Goal: Task Accomplishment & Management: Use online tool/utility

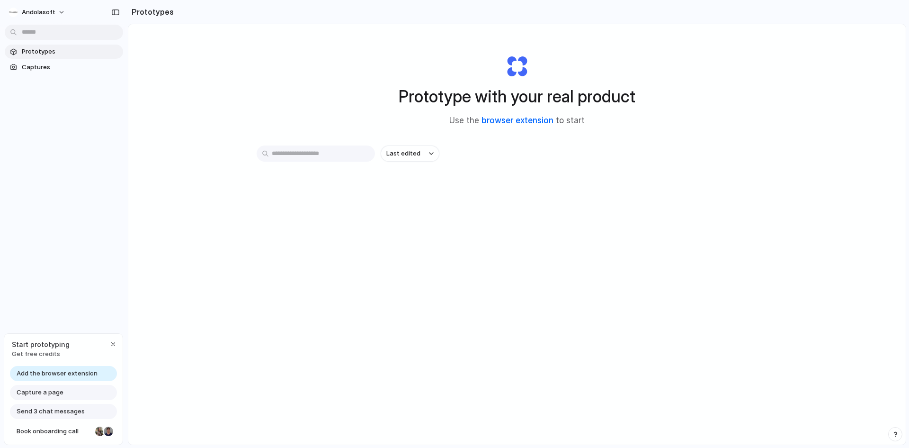
click at [497, 120] on link "browser extension" at bounding box center [518, 120] width 72 height 9
click at [425, 152] on button "Last edited" at bounding box center [410, 153] width 59 height 16
click at [490, 163] on div "Last edited Last created Alphabetical" at bounding box center [454, 224] width 909 height 448
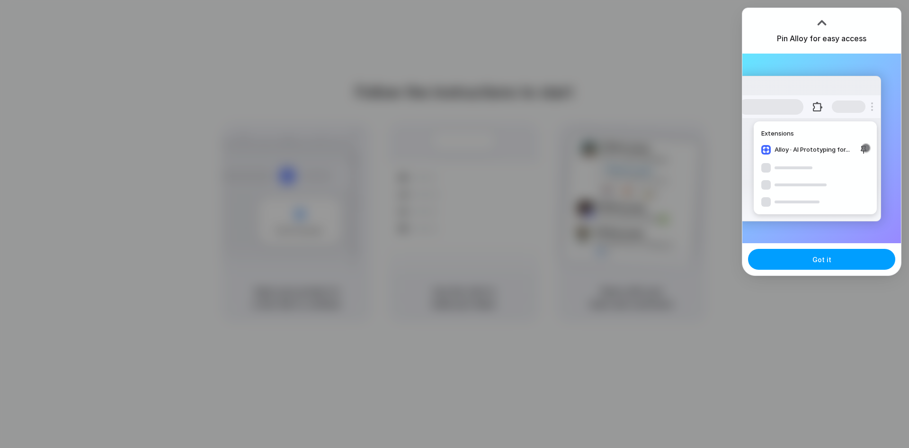
click at [831, 258] on button "Got it" at bounding box center [821, 259] width 147 height 21
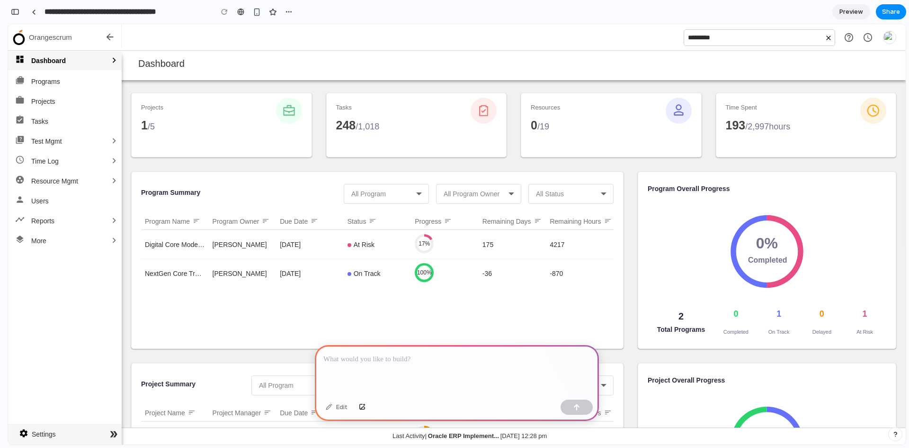
click at [369, 365] on div at bounding box center [457, 370] width 284 height 51
click at [582, 406] on button "button" at bounding box center [577, 406] width 32 height 15
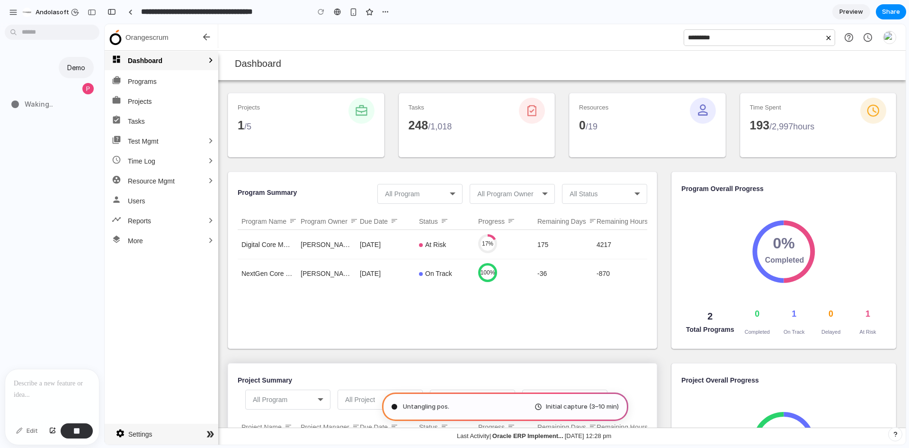
type input "**********"
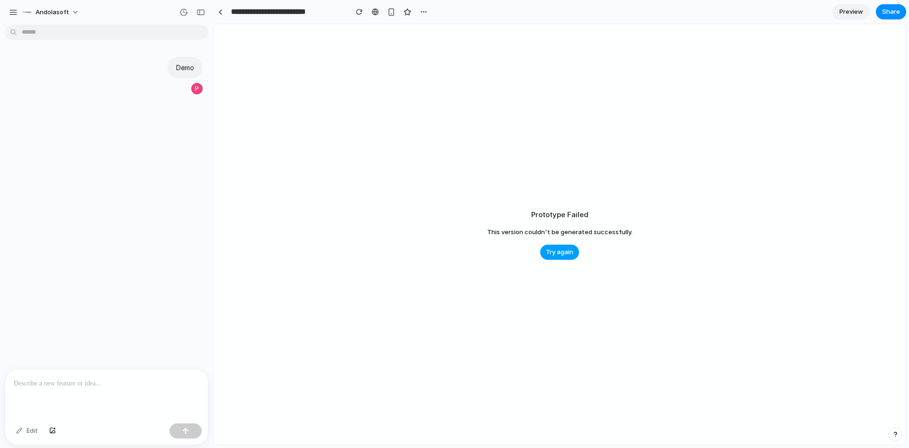
click at [567, 249] on span "Try again" at bounding box center [559, 251] width 27 height 9
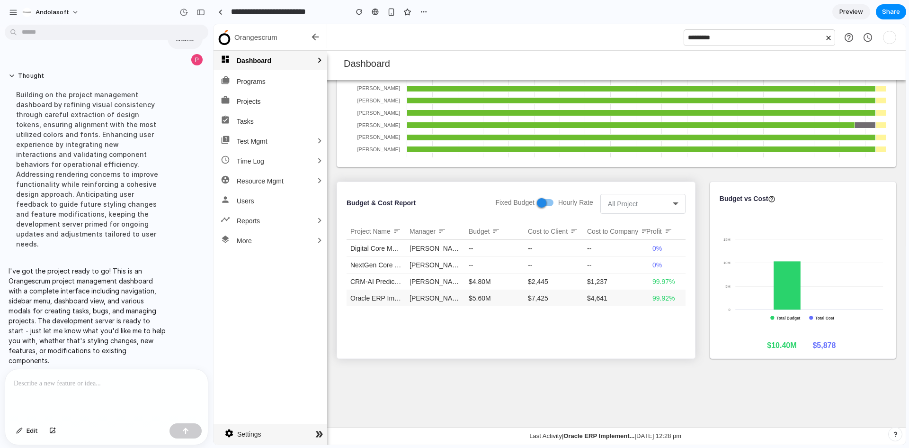
scroll to position [905, 0]
click at [77, 14] on button "Andolasoft" at bounding box center [50, 12] width 65 height 15
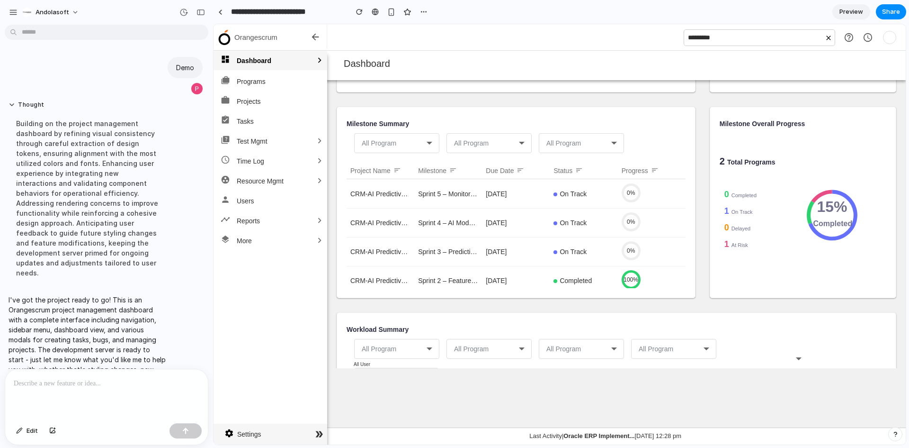
scroll to position [29, 0]
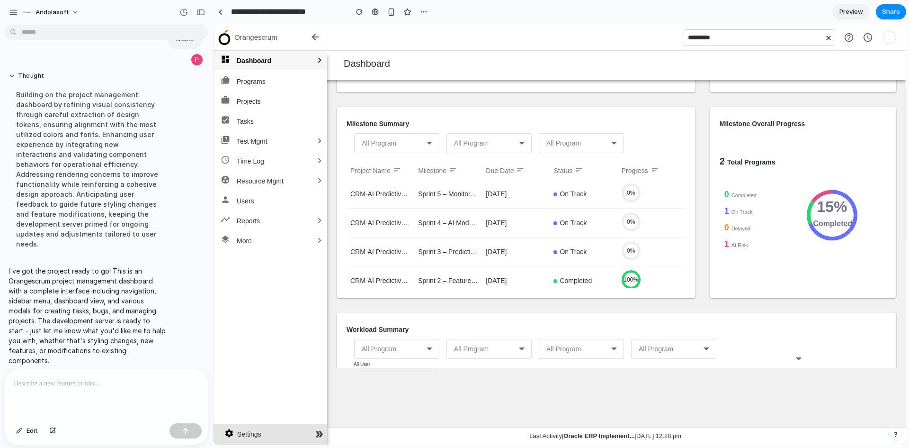
click at [316, 431] on icon "double_arrow" at bounding box center [319, 434] width 16 height 10
click at [298, 243] on link " More " at bounding box center [271, 240] width 114 height 19
click at [264, 217] on link " Reports " at bounding box center [271, 220] width 114 height 19
click at [256, 172] on link "group_work Resource Mgmt " at bounding box center [271, 180] width 114 height 19
click at [255, 146] on link "quiz Test Mgmt " at bounding box center [271, 141] width 114 height 19
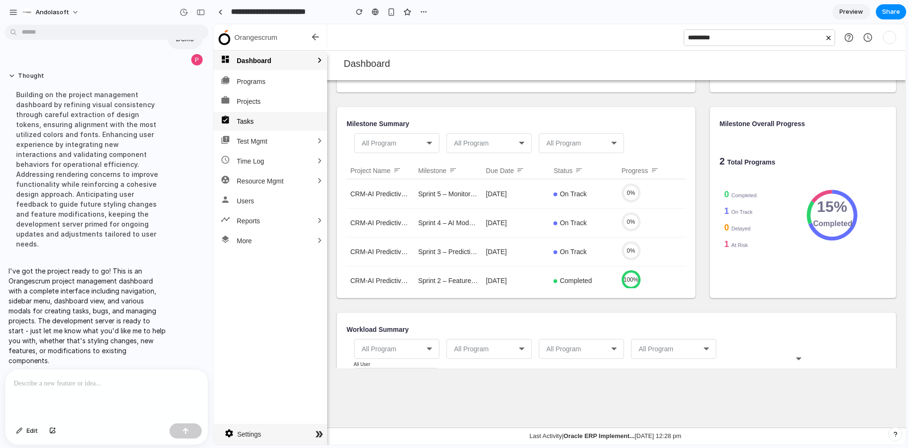
click at [240, 117] on span "Tasks" at bounding box center [245, 121] width 17 height 11
click at [247, 99] on span "Projects" at bounding box center [249, 101] width 24 height 11
click at [246, 77] on span "Programs" at bounding box center [251, 81] width 29 height 11
click at [246, 59] on span "Dashboard" at bounding box center [254, 60] width 35 height 11
click at [462, 179] on th "Milestone sort" at bounding box center [448, 170] width 68 height 16
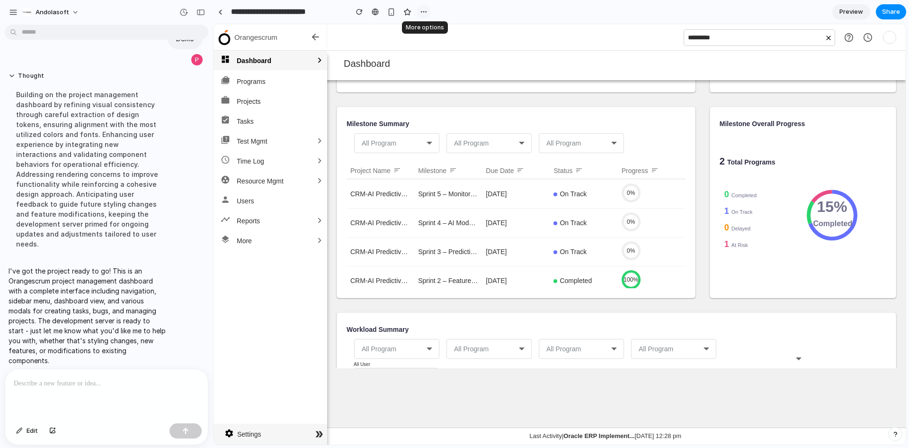
click at [424, 11] on div "button" at bounding box center [424, 12] width 8 height 8
click at [87, 377] on p at bounding box center [107, 382] width 186 height 11
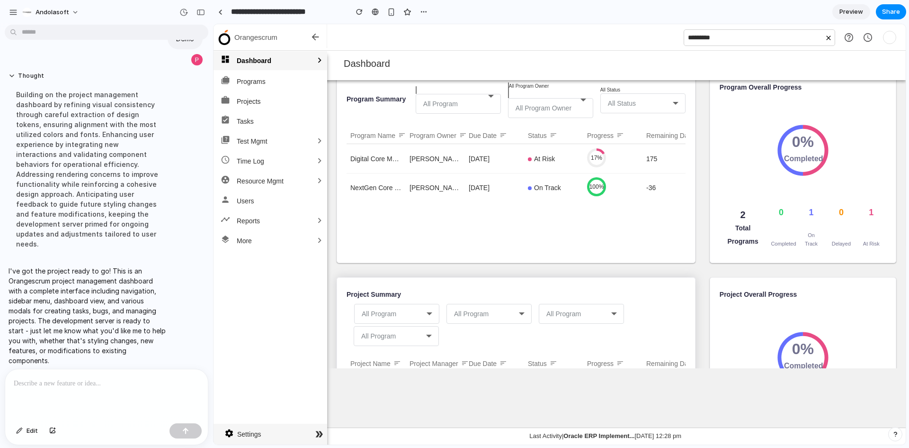
scroll to position [237, 0]
